Goal: Check status

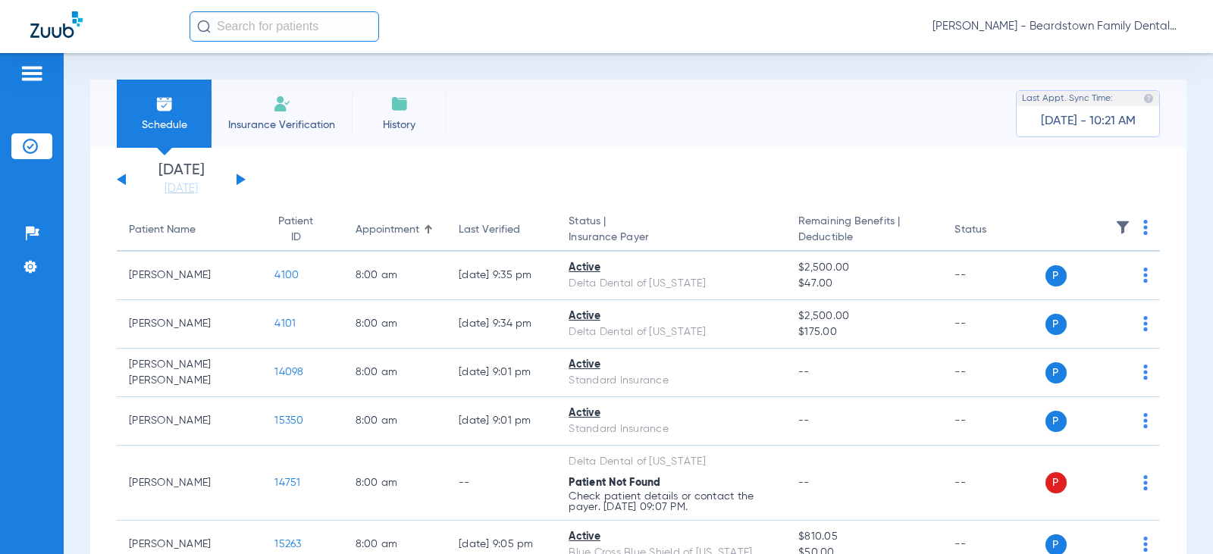
click at [240, 181] on button at bounding box center [241, 179] width 9 height 11
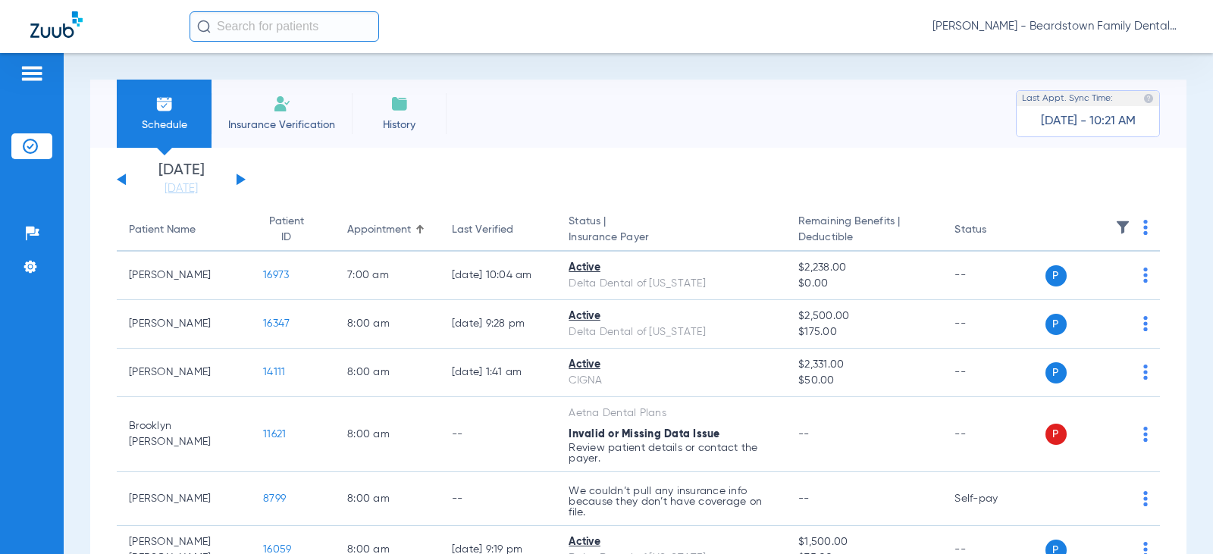
click at [1115, 227] on img at bounding box center [1122, 227] width 15 height 15
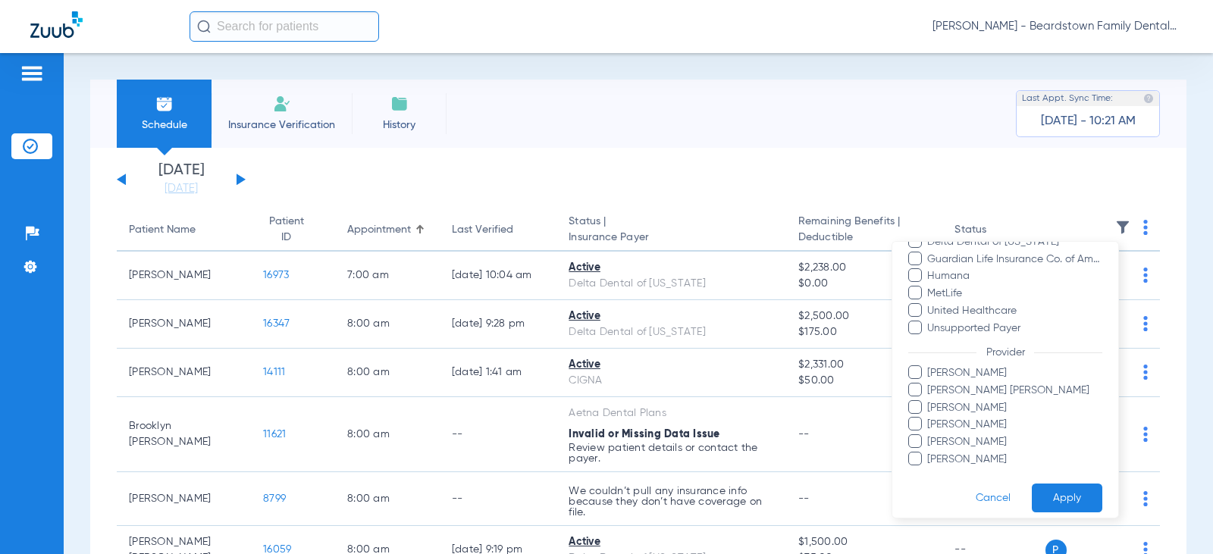
scroll to position [397, 0]
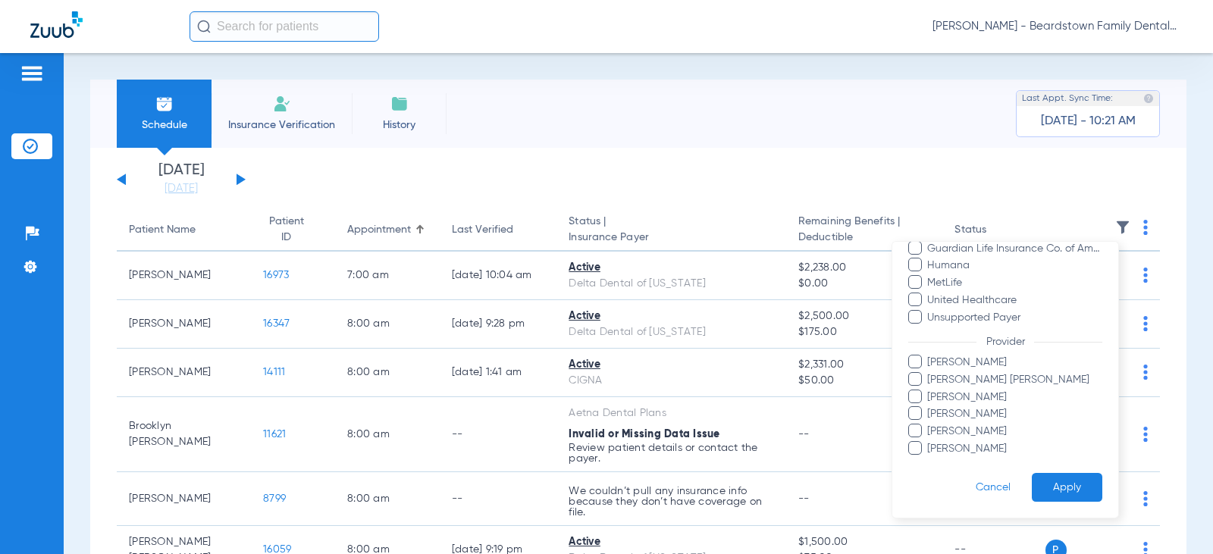
click at [945, 374] on span "[PERSON_NAME] [PERSON_NAME]" at bounding box center [1014, 380] width 176 height 16
click at [929, 390] on input "[PERSON_NAME] [PERSON_NAME]" at bounding box center [929, 390] width 0 height 0
click at [1075, 481] on button "Apply" at bounding box center [1067, 488] width 71 height 30
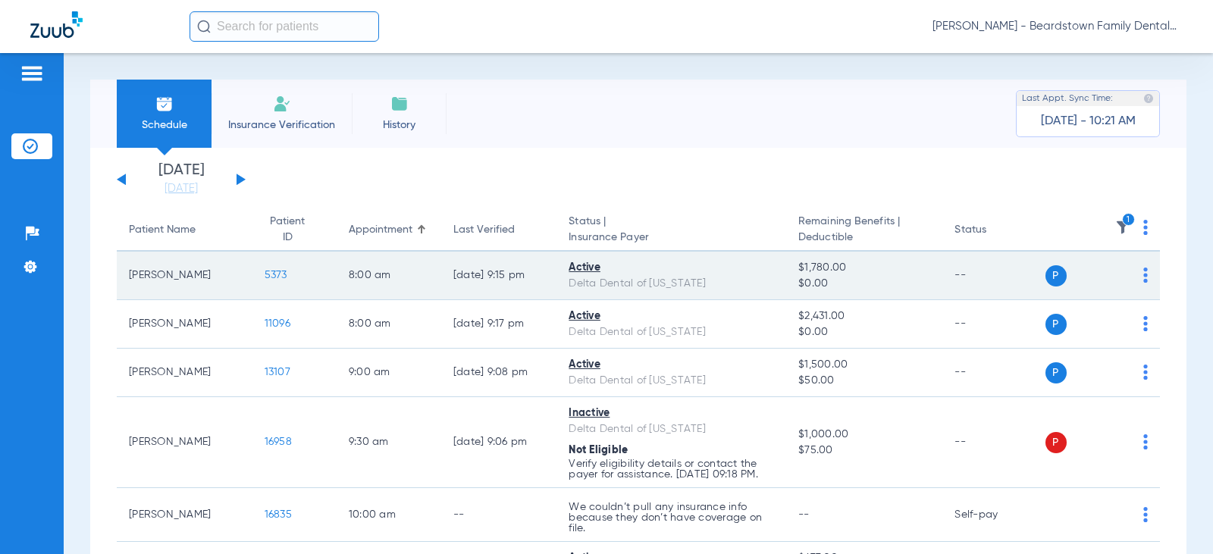
click at [265, 279] on span "5373" at bounding box center [276, 275] width 23 height 11
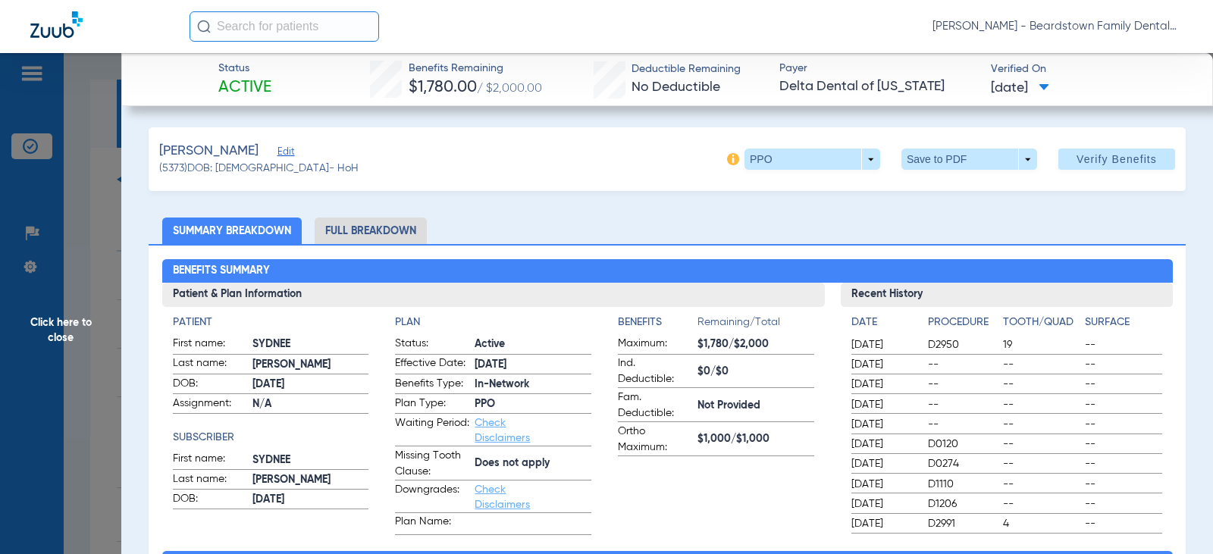
click at [92, 314] on span "Click here to close" at bounding box center [60, 330] width 121 height 554
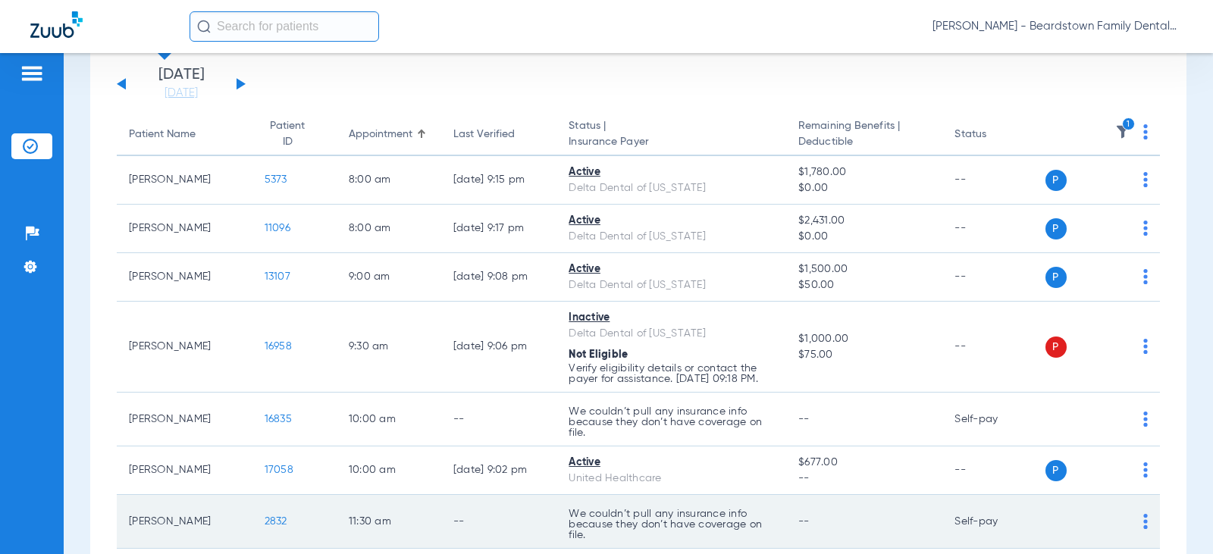
scroll to position [227, 0]
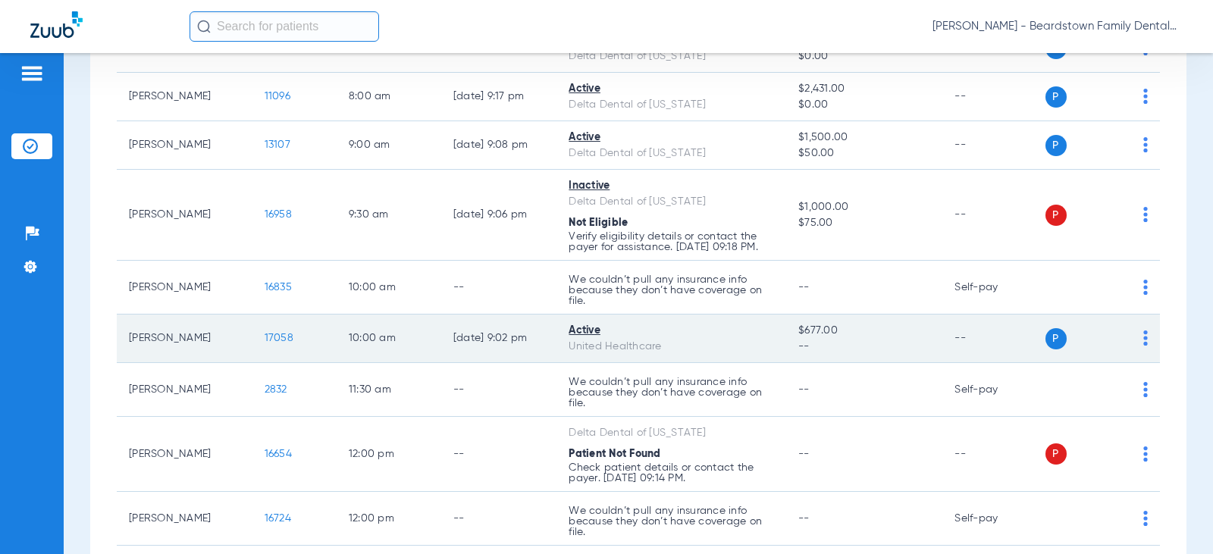
click at [278, 338] on span "17058" at bounding box center [279, 338] width 29 height 11
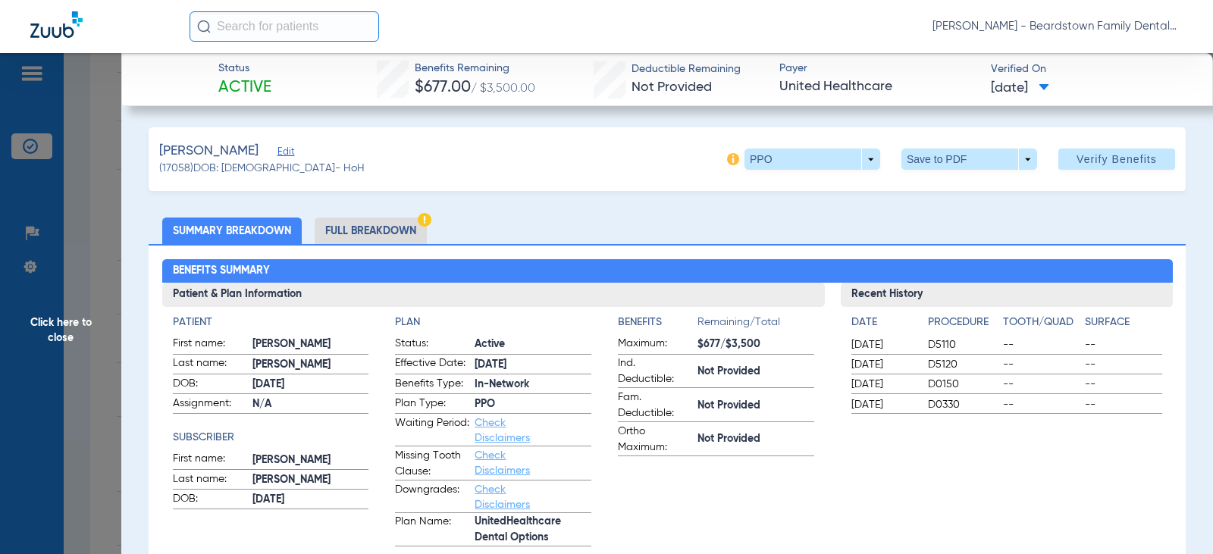
click at [69, 324] on span "Click here to close" at bounding box center [60, 330] width 121 height 554
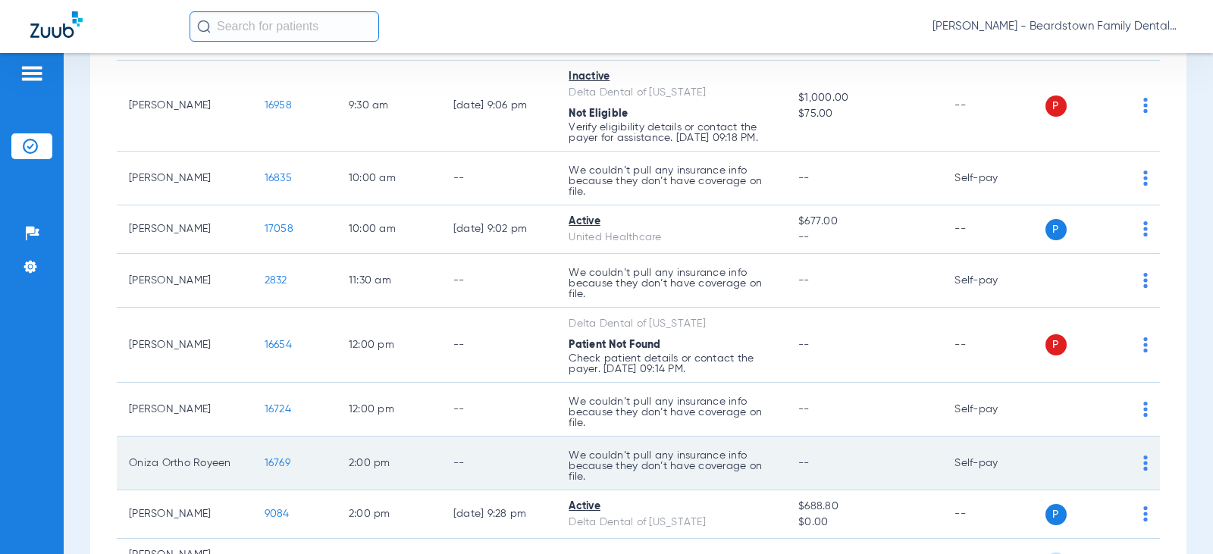
scroll to position [455, 0]
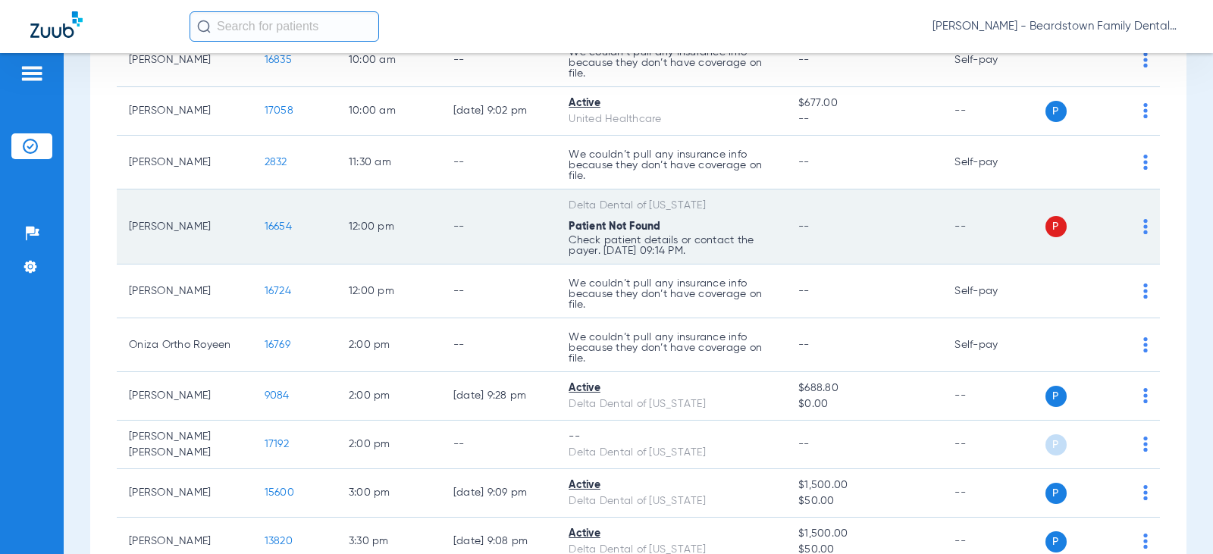
click at [266, 226] on span "16654" at bounding box center [278, 226] width 27 height 11
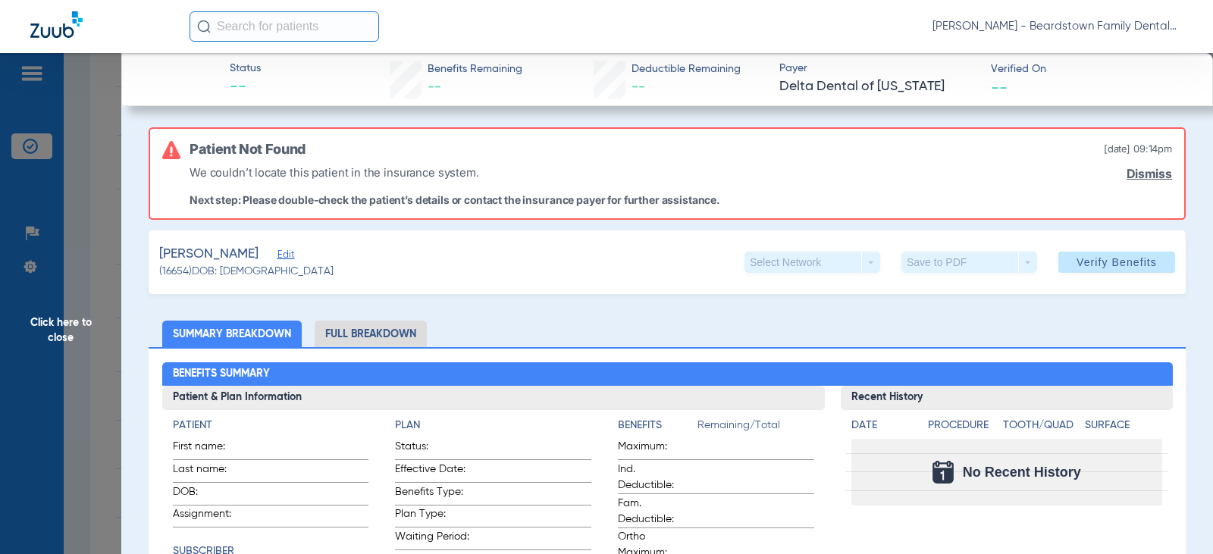
click at [66, 324] on span "Click here to close" at bounding box center [60, 330] width 121 height 554
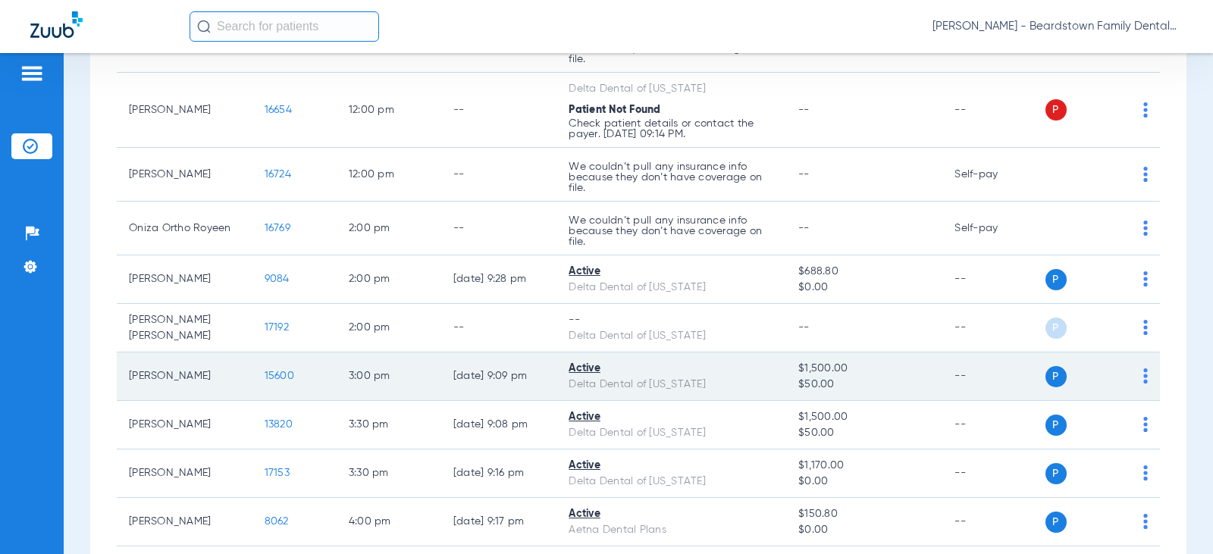
scroll to position [358, 0]
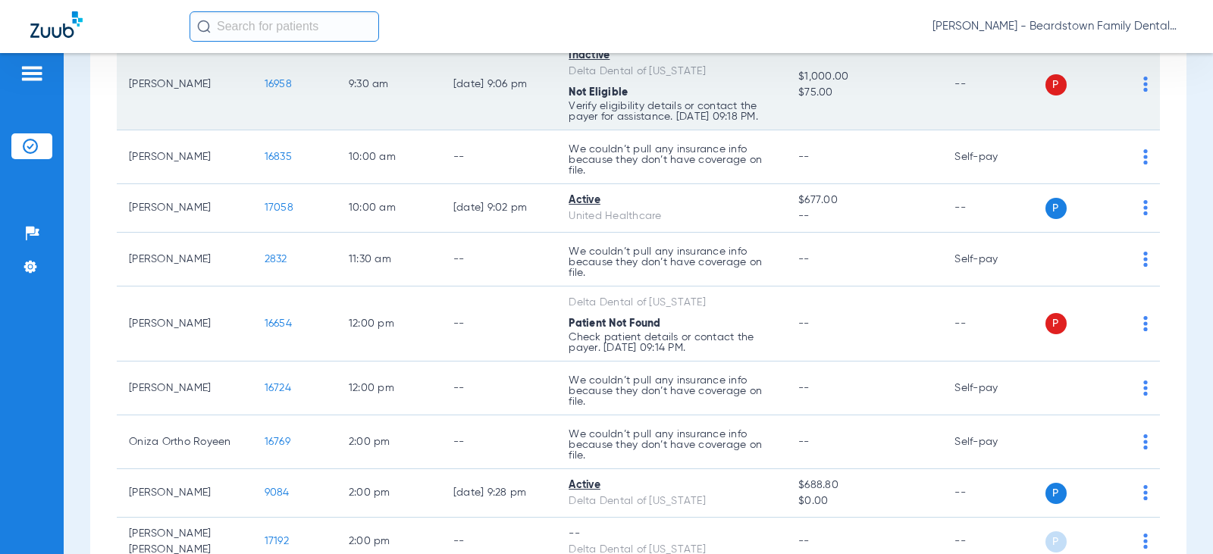
click at [274, 86] on span "16958" at bounding box center [278, 84] width 27 height 11
